Goal: Task Accomplishment & Management: Complete application form

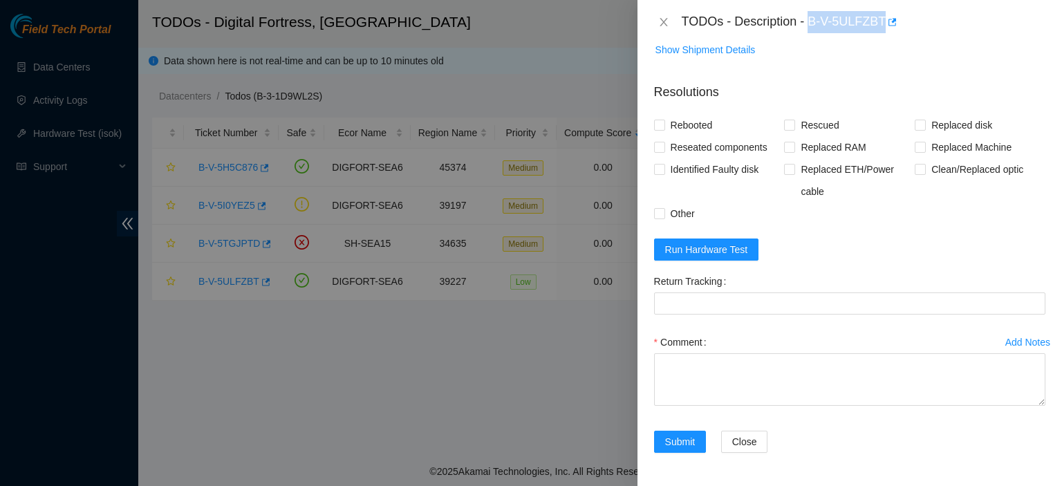
scroll to position [553, 0]
click at [661, 22] on icon "close" at bounding box center [663, 22] width 11 height 11
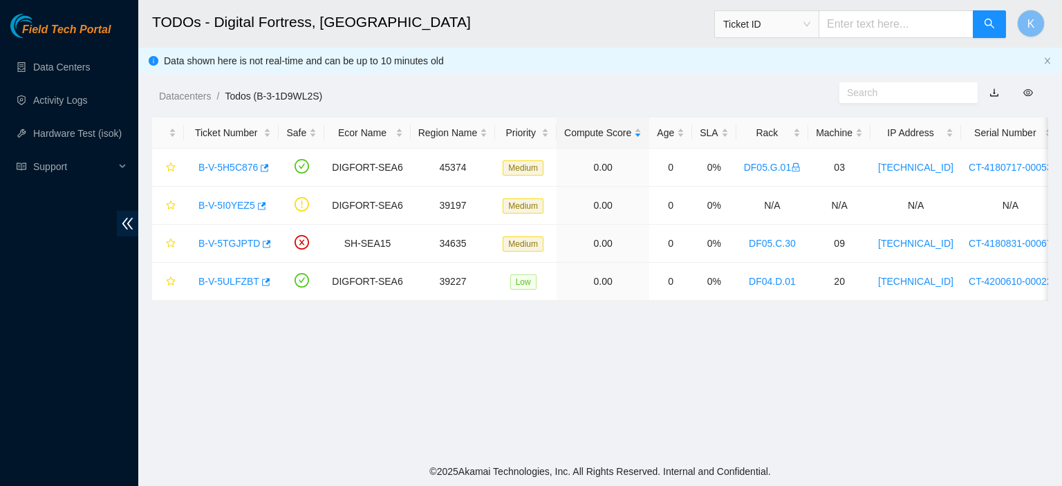
scroll to position [330, 0]
click at [210, 167] on link "B-V-5H5C876" at bounding box center [227, 167] width 59 height 11
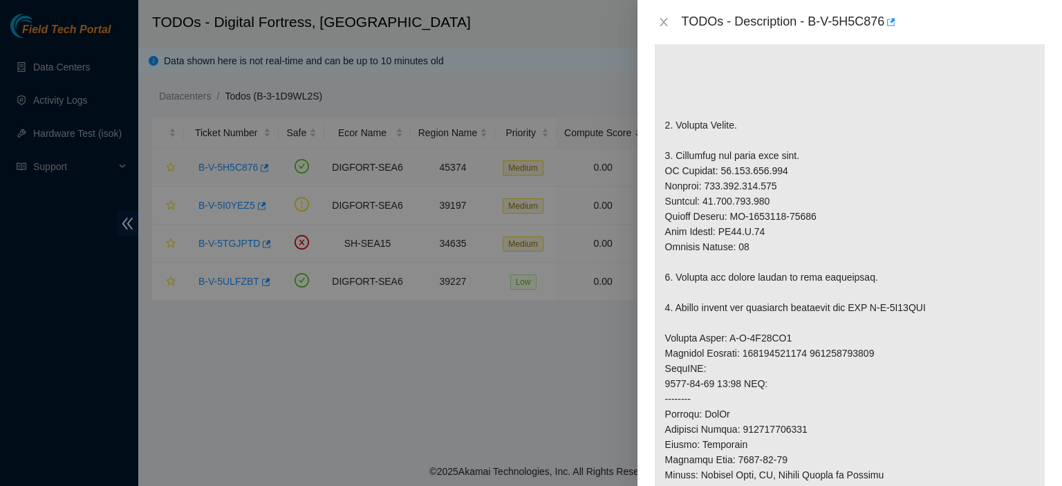
scroll to position [1106, 0]
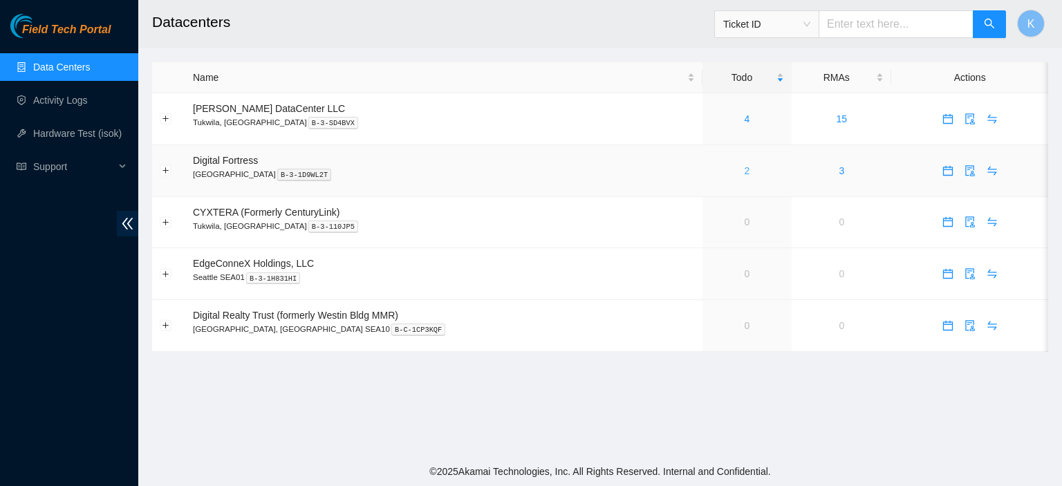
click at [744, 175] on link "2" at bounding box center [747, 170] width 6 height 11
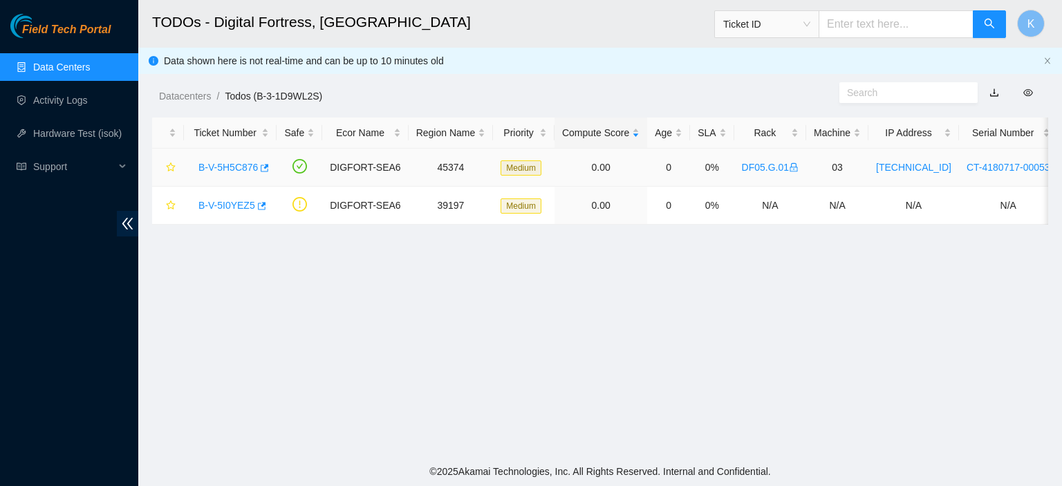
click at [232, 165] on link "B-V-5H5C876" at bounding box center [227, 167] width 59 height 11
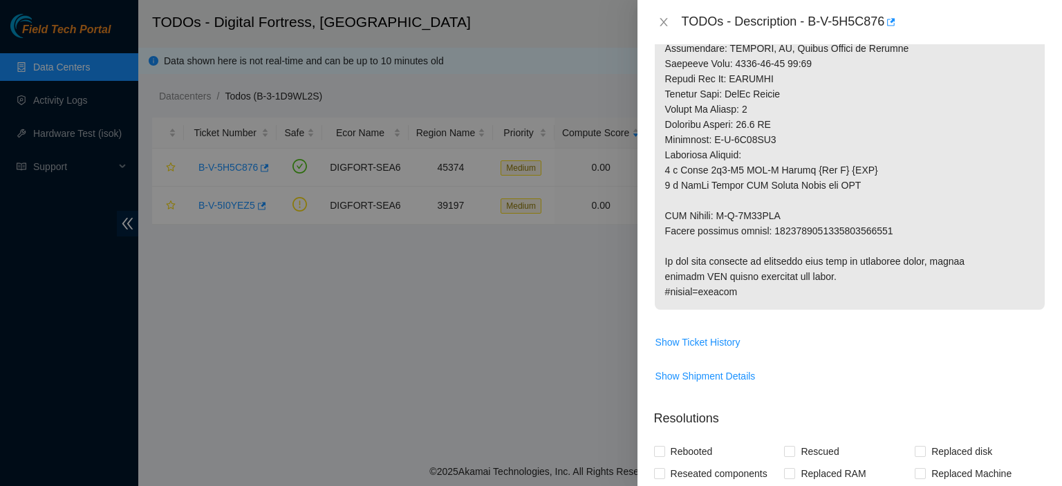
scroll to position [1190, 0]
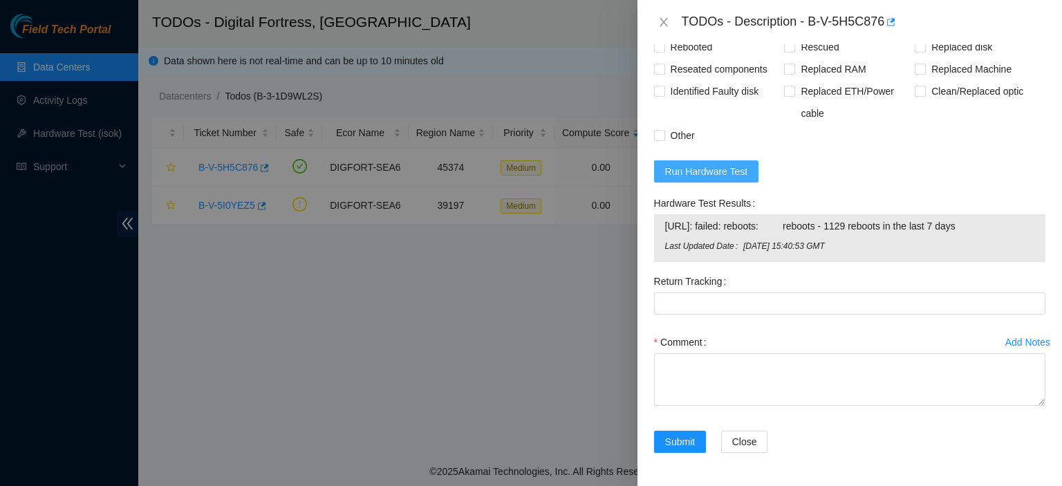
click at [682, 168] on span "Run Hardware Test" at bounding box center [706, 171] width 83 height 15
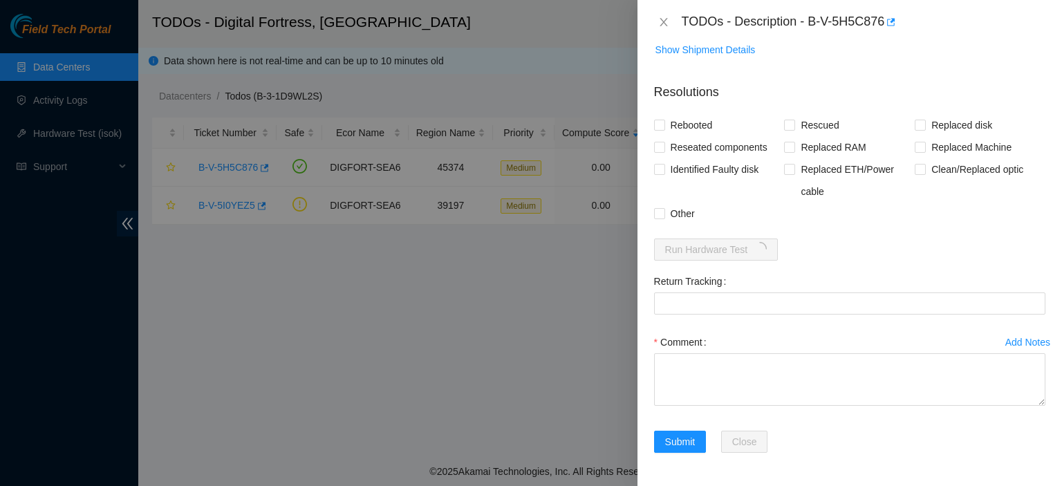
scroll to position [1111, 0]
click at [655, 123] on input "Rebooted" at bounding box center [659, 125] width 10 height 10
checkbox input "true"
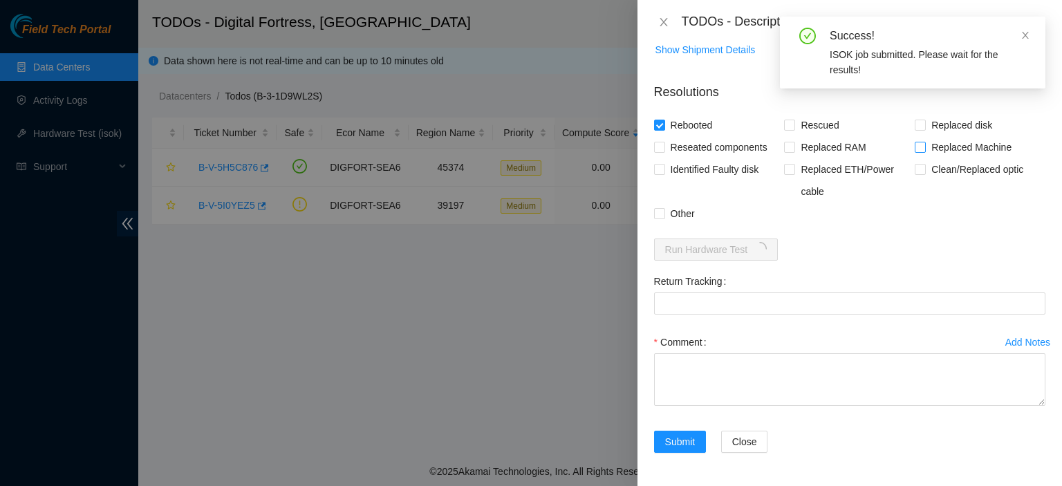
click at [917, 148] on input "Replaced Machine" at bounding box center [919, 147] width 10 height 10
checkbox input "true"
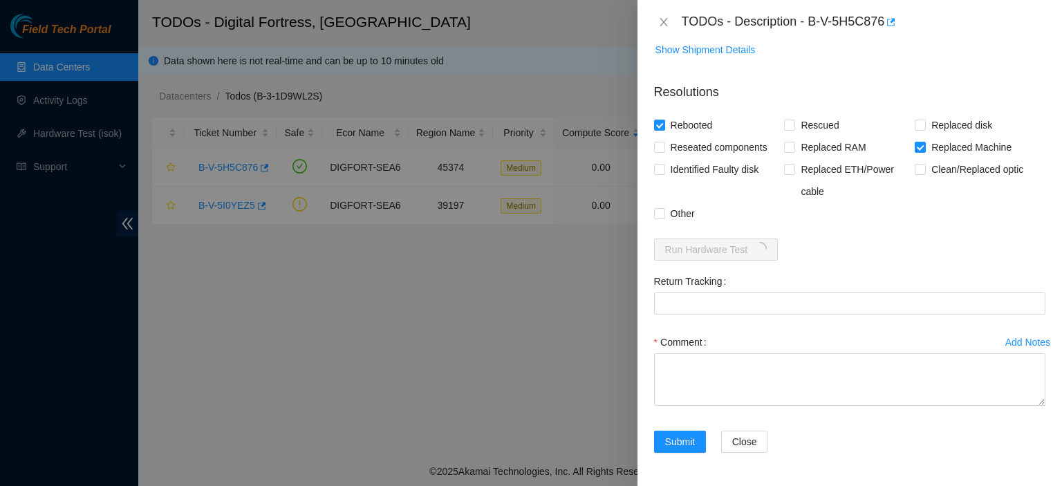
click at [930, 422] on div "Add Notes Comment" at bounding box center [849, 381] width 402 height 100
click at [892, 378] on textarea "Comment" at bounding box center [849, 379] width 391 height 53
paste textarea "[EMAIL_ADDRESS][DOMAIN_NAME] - sisingh has completed your request (B-W-13R7RQ5)…"
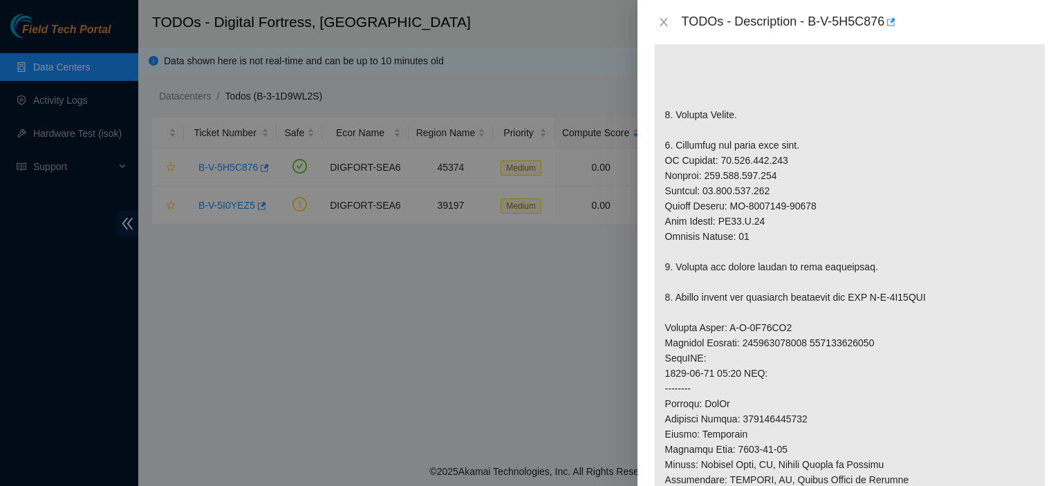
scroll to position [337, 0]
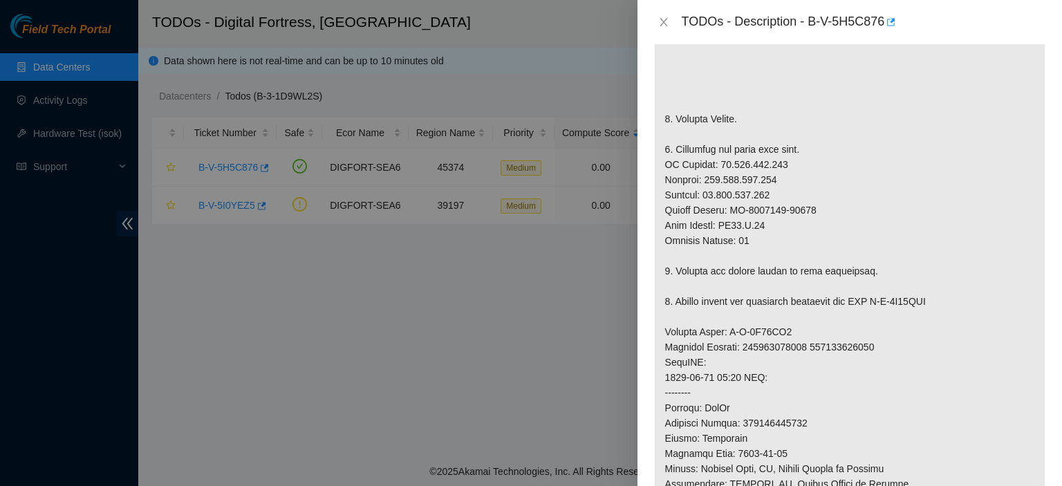
click at [677, 128] on p at bounding box center [850, 331] width 390 height 827
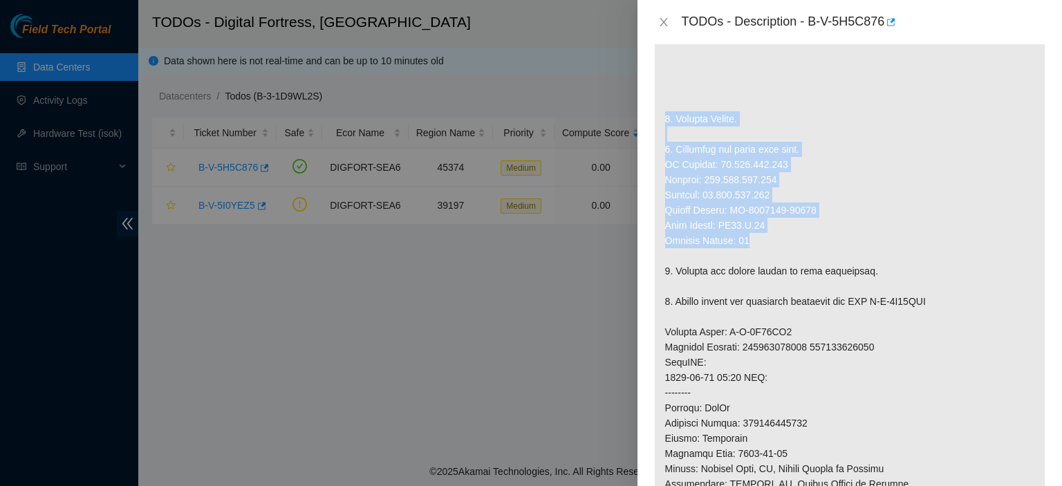
drag, startPoint x: 664, startPoint y: 130, endPoint x: 844, endPoint y: 254, distance: 219.1
click at [844, 254] on p at bounding box center [850, 331] width 390 height 827
copy p "1. Replace Server. 2. Configure and check with isok. IP Address: [TECHNICAL_ID]…"
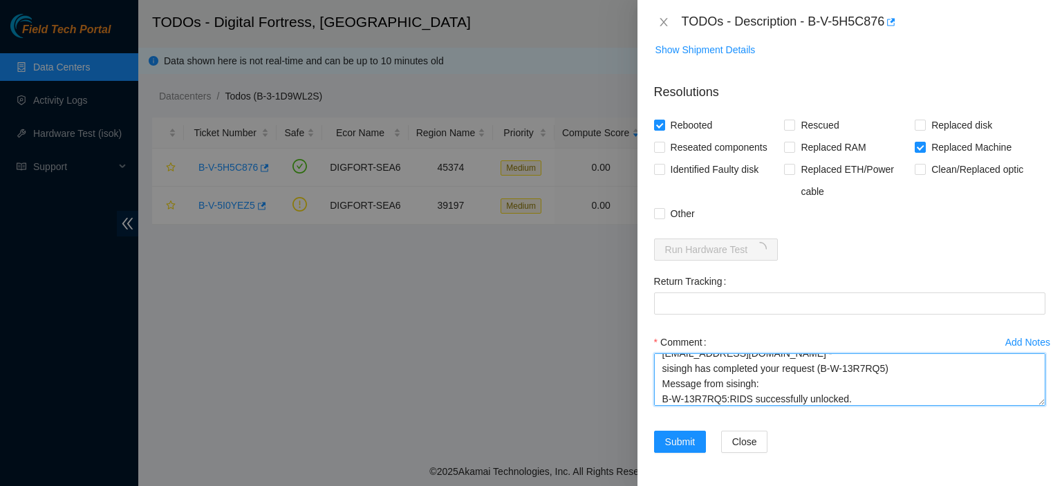
click at [881, 399] on textarea "[EMAIL_ADDRESS][DOMAIN_NAME] - sisingh has completed your request (B-W-13R7RQ5)…" at bounding box center [849, 379] width 391 height 53
paste textarea "1. Replace Server. 2. Configure and check with isok. IP Address: [TECHNICAL_ID]…"
type textarea "[EMAIL_ADDRESS][DOMAIN_NAME] - sisingh has completed your request (B-W-13R7RQ5)…"
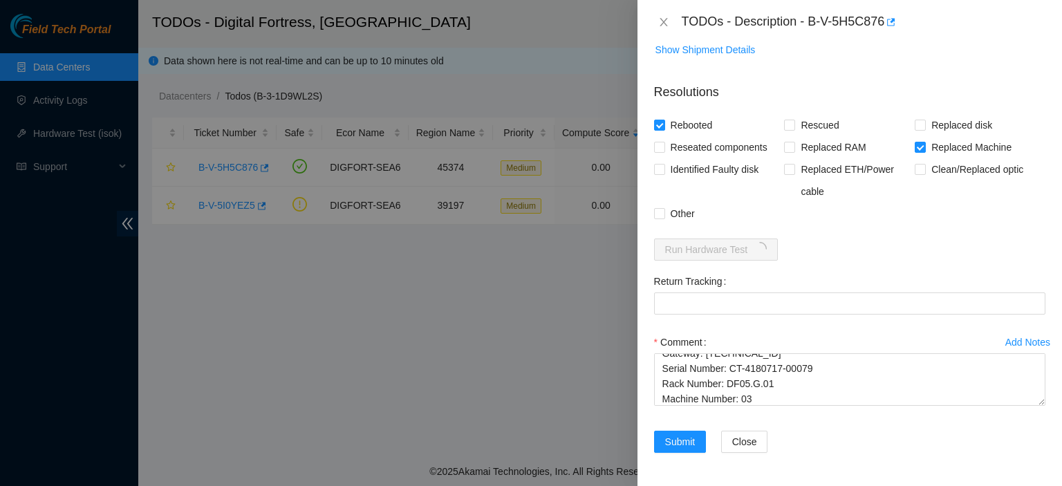
scroll to position [695, 0]
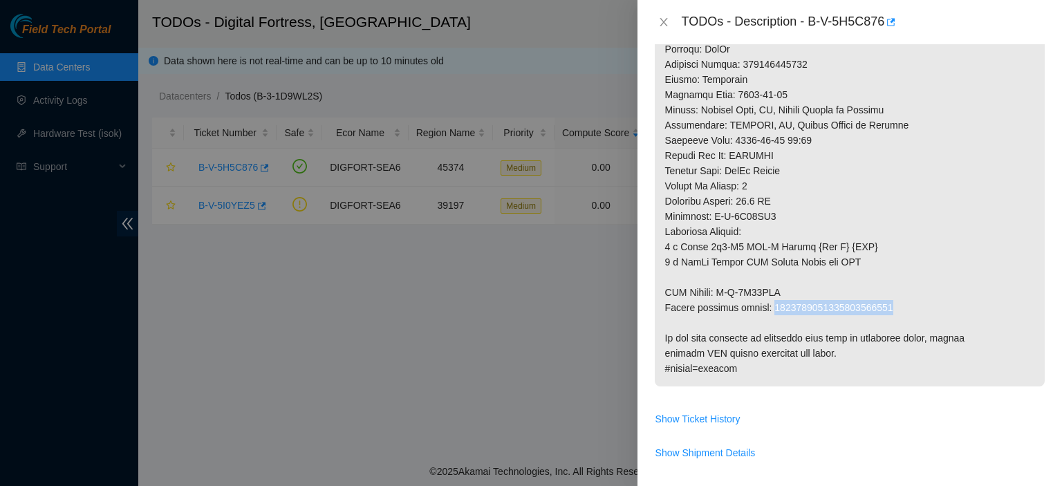
drag, startPoint x: 771, startPoint y: 323, endPoint x: 896, endPoint y: 321, distance: 125.1
copy p "9612018969028700237490"
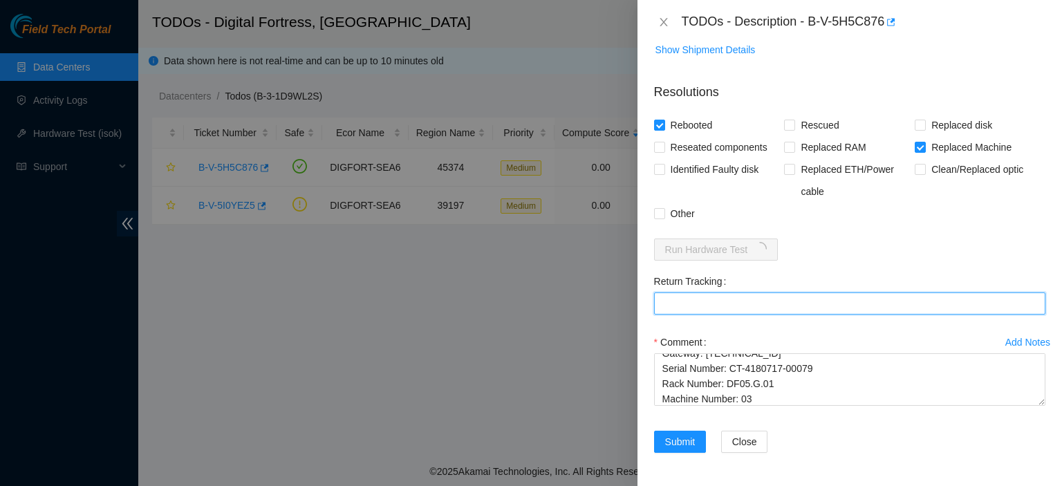
click at [890, 304] on Tracking "Return Tracking" at bounding box center [849, 303] width 391 height 22
paste Tracking "9612018969028700237490"
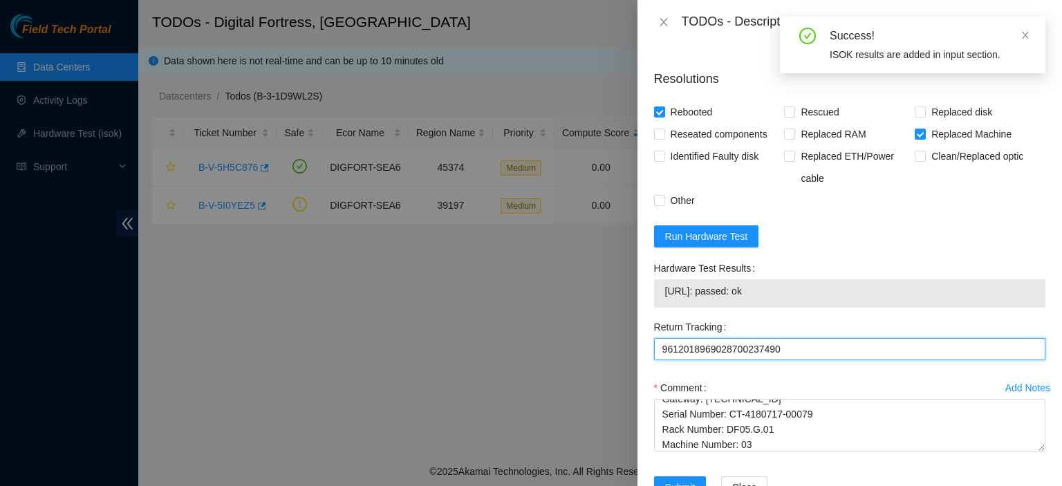
type Tracking "9612018969028700237490"
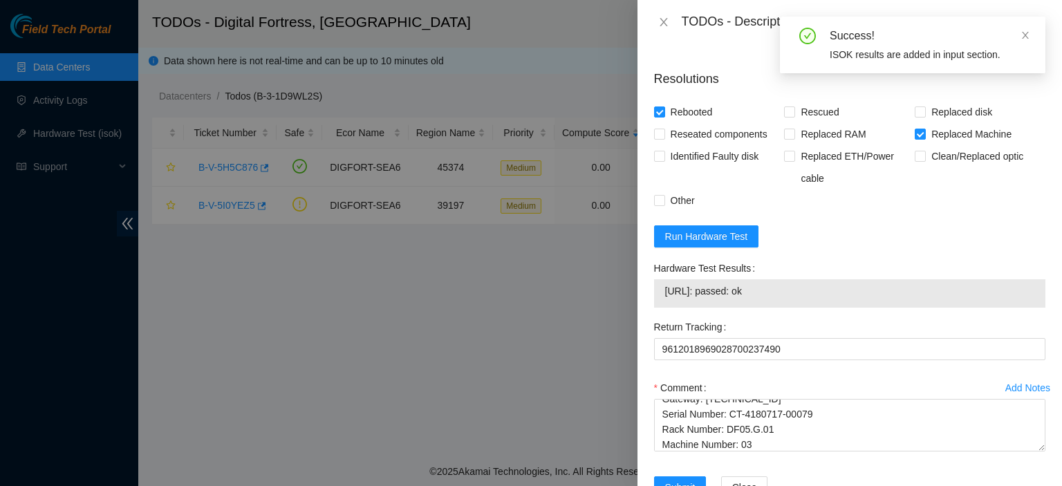
drag, startPoint x: 782, startPoint y: 307, endPoint x: 648, endPoint y: 299, distance: 135.0
click at [648, 299] on div "Hardware Test Results [URL]: passed: ok" at bounding box center [849, 286] width 402 height 59
copy tbody "[URL]: passed: ok"
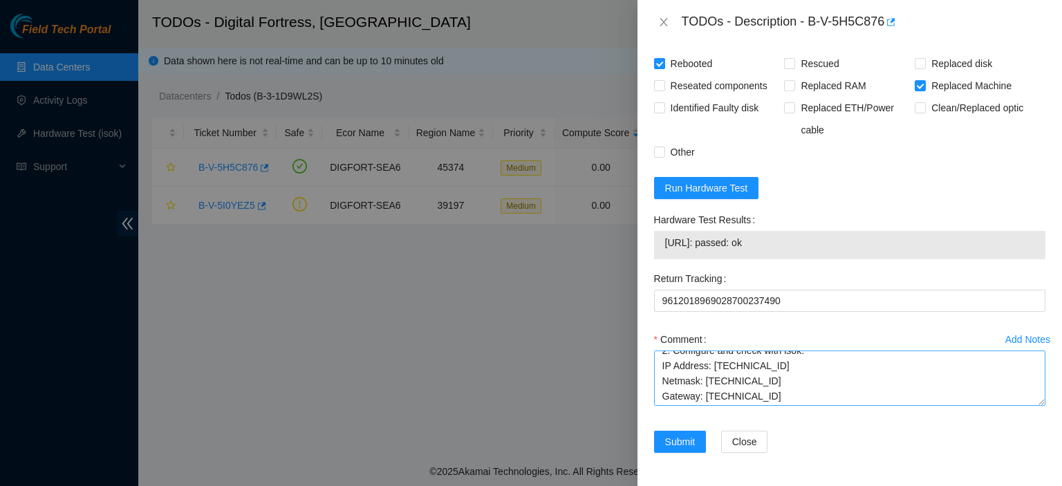
scroll to position [113, 0]
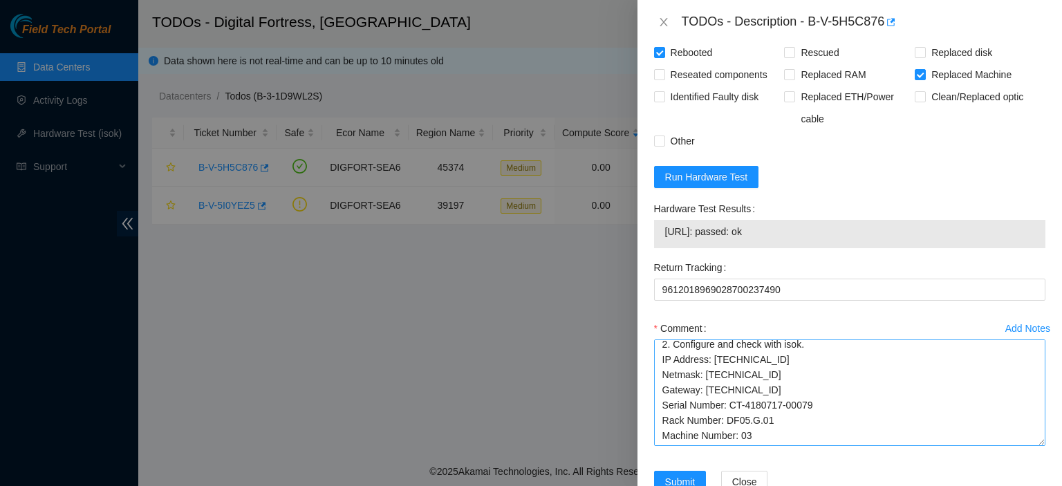
drag, startPoint x: 1028, startPoint y: 395, endPoint x: 1029, endPoint y: 450, distance: 54.6
click at [1029, 446] on textarea "[EMAIL_ADDRESS][DOMAIN_NAME] - sisingh has completed your request (B-W-13R7RQ5)…" at bounding box center [849, 392] width 391 height 106
click at [898, 442] on textarea "[EMAIL_ADDRESS][DOMAIN_NAME] - sisingh has completed your request (B-W-13R7RQ5)…" at bounding box center [849, 392] width 391 height 106
drag, startPoint x: 1029, startPoint y: 453, endPoint x: 1029, endPoint y: 460, distance: 7.6
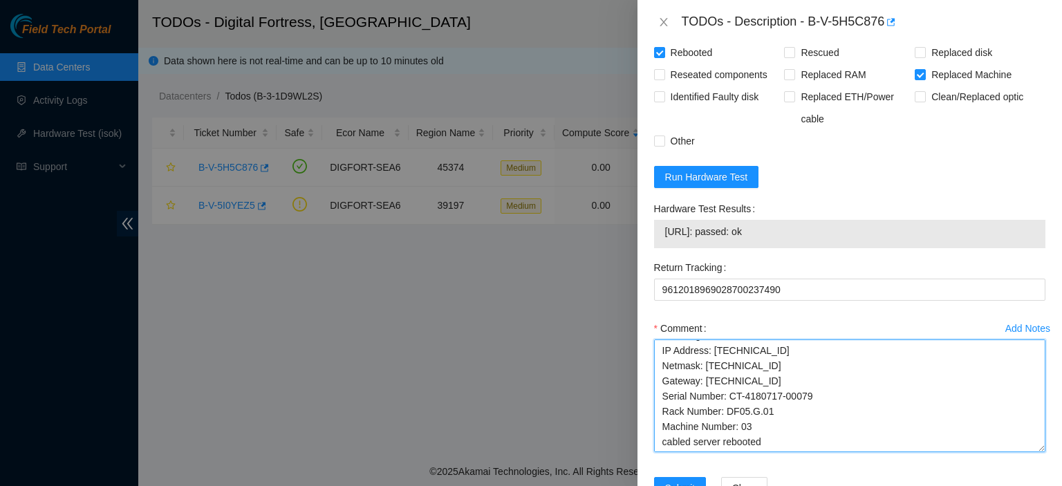
click at [1029, 452] on textarea "[EMAIL_ADDRESS][DOMAIN_NAME] - sisingh has completed your request (B-W-13R7RQ5)…" at bounding box center [849, 395] width 391 height 113
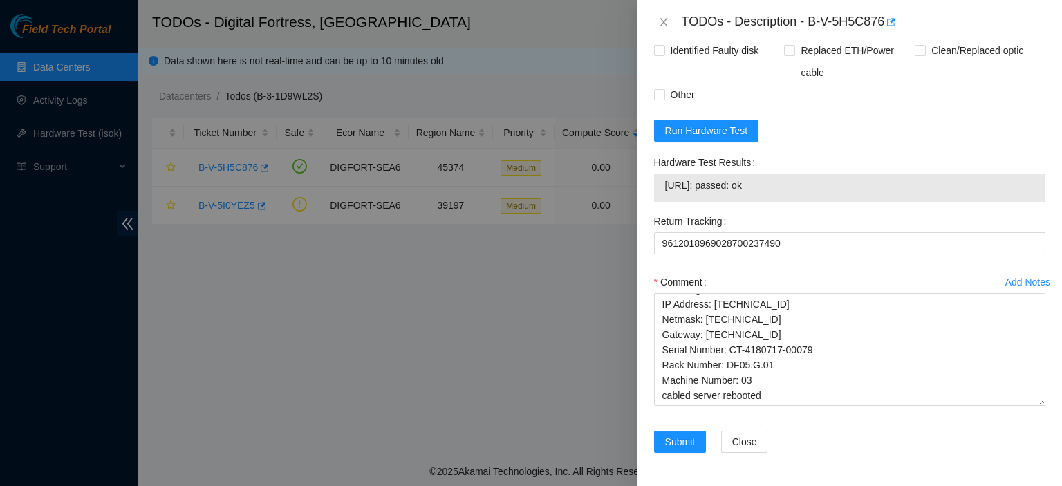
scroll to position [1231, 0]
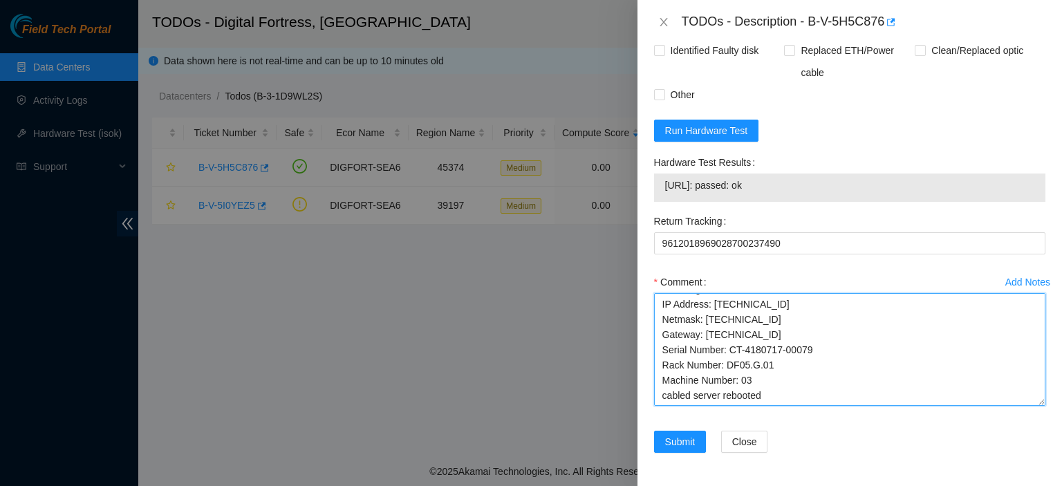
click at [896, 388] on textarea "[EMAIL_ADDRESS][DOMAIN_NAME] - sisingh has completed your request (B-W-13R7RQ5)…" at bounding box center [849, 349] width 391 height 113
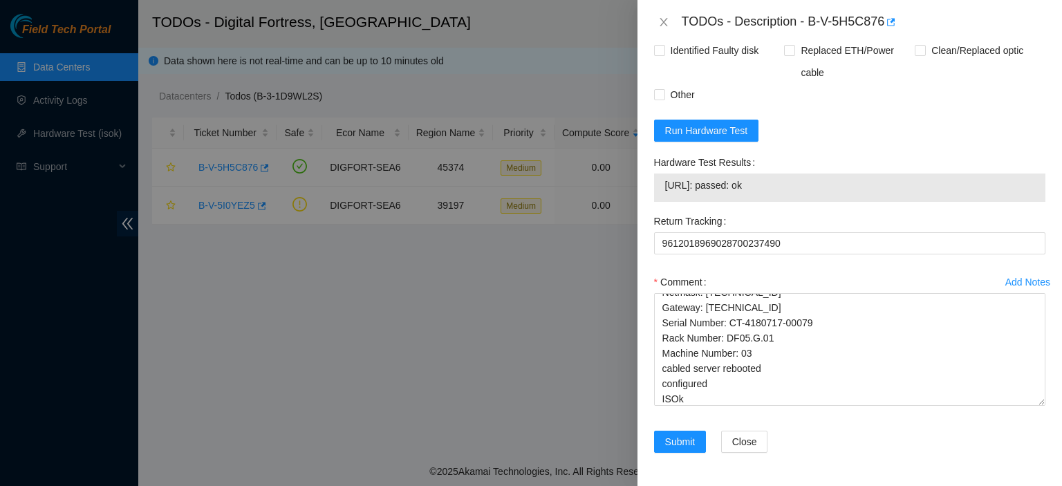
drag, startPoint x: 657, startPoint y: 185, endPoint x: 787, endPoint y: 182, distance: 130.0
click at [787, 182] on div "[URL]: passed: ok" at bounding box center [849, 187] width 391 height 28
copy tbody "[URL]: passed: ok"
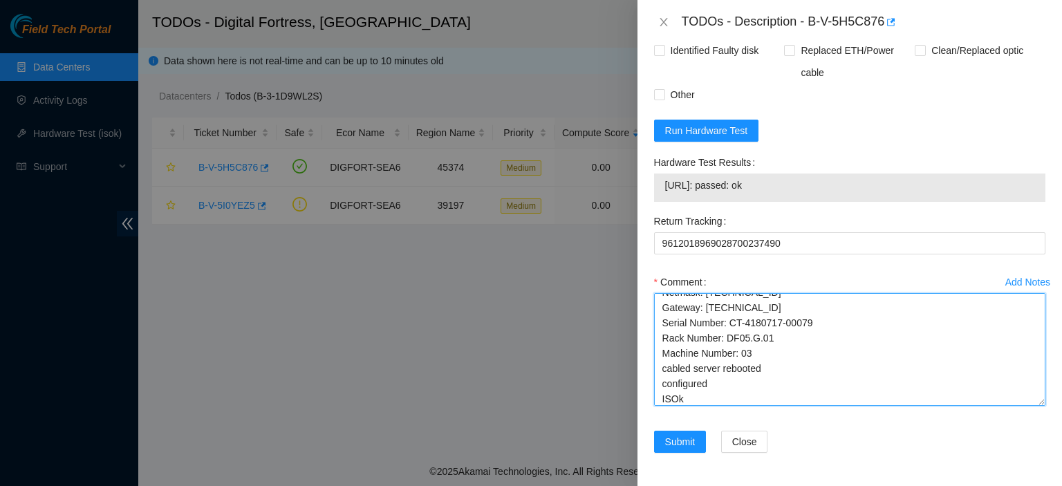
click at [703, 400] on textarea "[EMAIL_ADDRESS][DOMAIN_NAME] - sisingh has completed your request (B-W-13R7RQ5)…" at bounding box center [849, 349] width 391 height 113
paste textarea "[URL]: passed: ok"
type textarea "[EMAIL_ADDRESS][DOMAIN_NAME] - sisingh has completed your request (B-W-13R7RQ5)…"
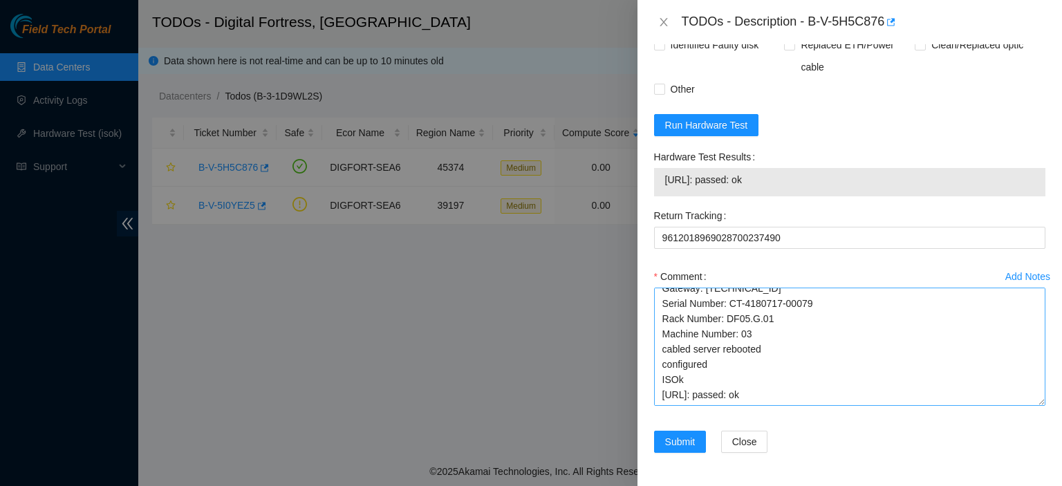
scroll to position [158, 0]
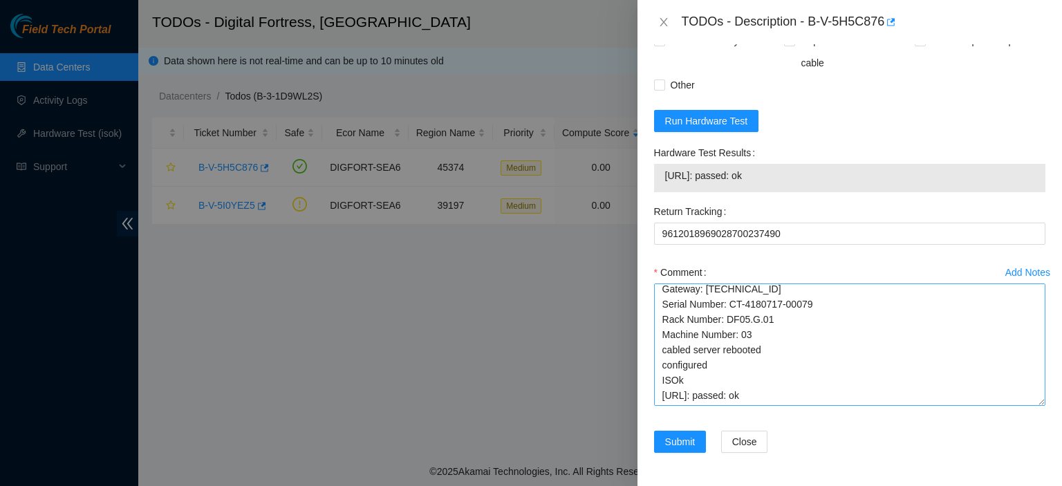
drag, startPoint x: 1029, startPoint y: 403, endPoint x: 1029, endPoint y: 413, distance: 9.7
click at [1029, 406] on textarea "[EMAIL_ADDRESS][DOMAIN_NAME] - sisingh has completed your request (B-W-13R7RQ5)…" at bounding box center [849, 344] width 391 height 122
click at [993, 381] on textarea "[EMAIL_ADDRESS][DOMAIN_NAME] - sisingh has completed your request (B-W-13R7RQ5)…" at bounding box center [849, 344] width 391 height 122
